Goal: Register for event/course

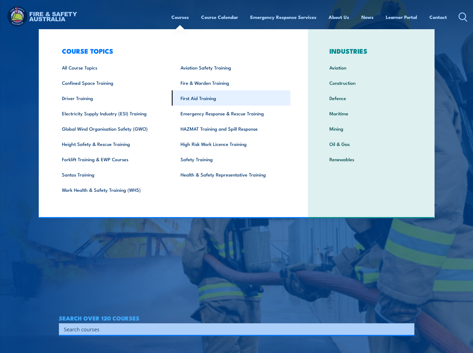
click at [202, 100] on link "First Aid Training" at bounding box center [231, 97] width 119 height 15
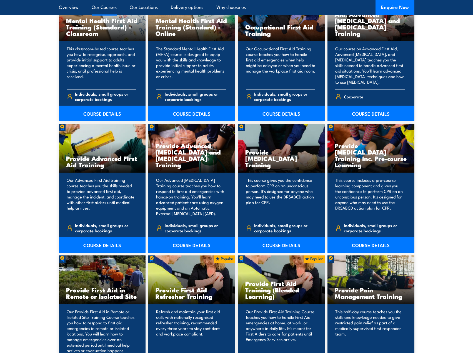
scroll to position [723, 0]
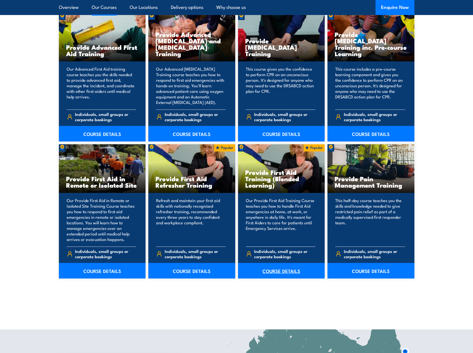
click at [280, 272] on link "COURSE DETAILS" at bounding box center [281, 271] width 87 height 16
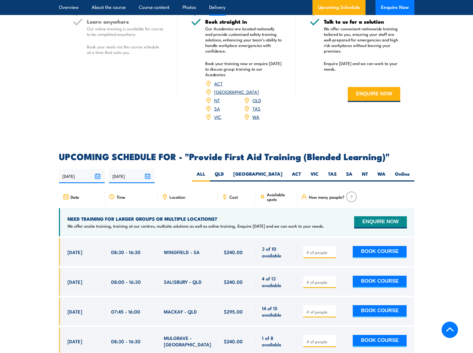
scroll to position [1029, 0]
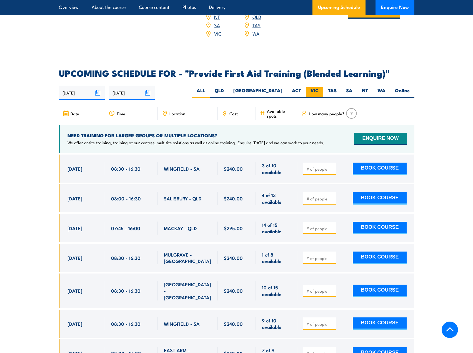
click at [318, 92] on label "VIC" at bounding box center [315, 92] width 18 height 11
click at [319, 91] on input "VIC" at bounding box center [321, 89] width 4 height 4
radio input "true"
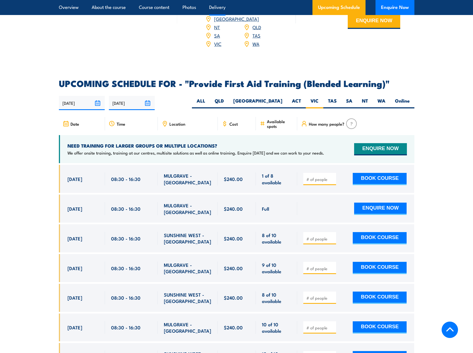
scroll to position [879, 0]
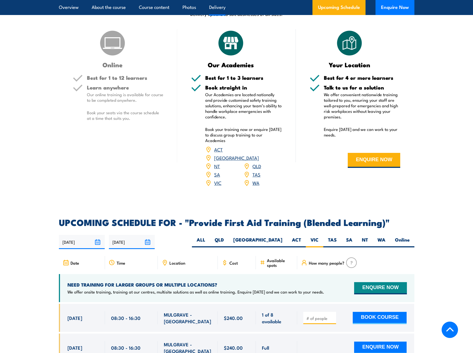
click at [388, 226] on h2 "UPCOMING SCHEDULE FOR - "Provide First Aid Training (Blended Learning)"" at bounding box center [237, 222] width 356 height 8
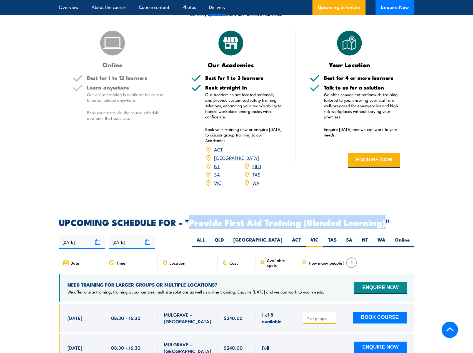
drag, startPoint x: 384, startPoint y: 227, endPoint x: 192, endPoint y: 226, distance: 192.6
click at [192, 226] on h2 "UPCOMING SCHEDULE FOR - "Provide First Aid Training (Blended Learning)"" at bounding box center [237, 222] width 356 height 8
copy h2 "Provide First Aid Training (Blended Learning)"
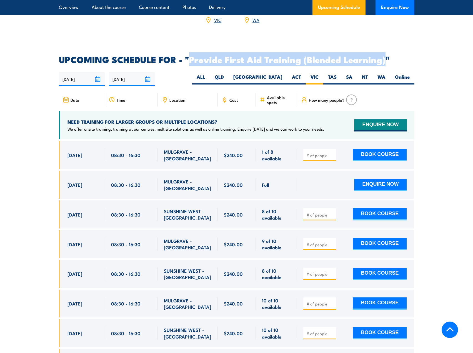
scroll to position [1084, 0]
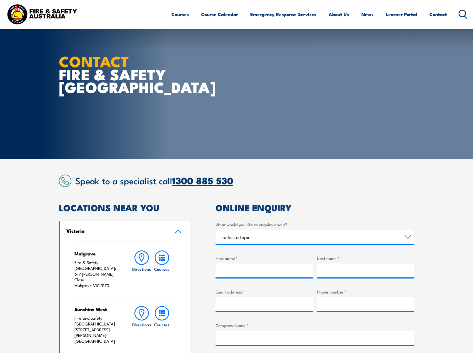
scroll to position [139, 0]
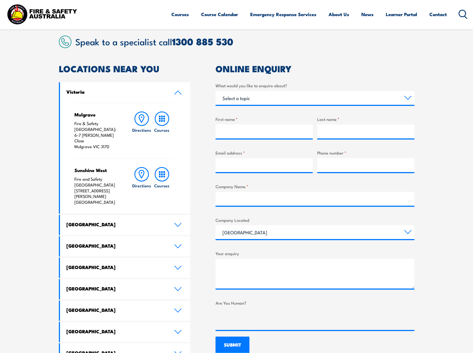
drag, startPoint x: 112, startPoint y: 136, endPoint x: 73, endPoint y: 130, distance: 39.3
click at [73, 130] on div "Mulgrave Fire & Safety Australia: 6-7 Hartnett Close Mulgrave VIC 3170 Directio…" at bounding box center [125, 158] width 131 height 111
copy p "6-7 Hartnett Close Mulgrave VIC 3170"
